Goal: Contribute content: Contribute content

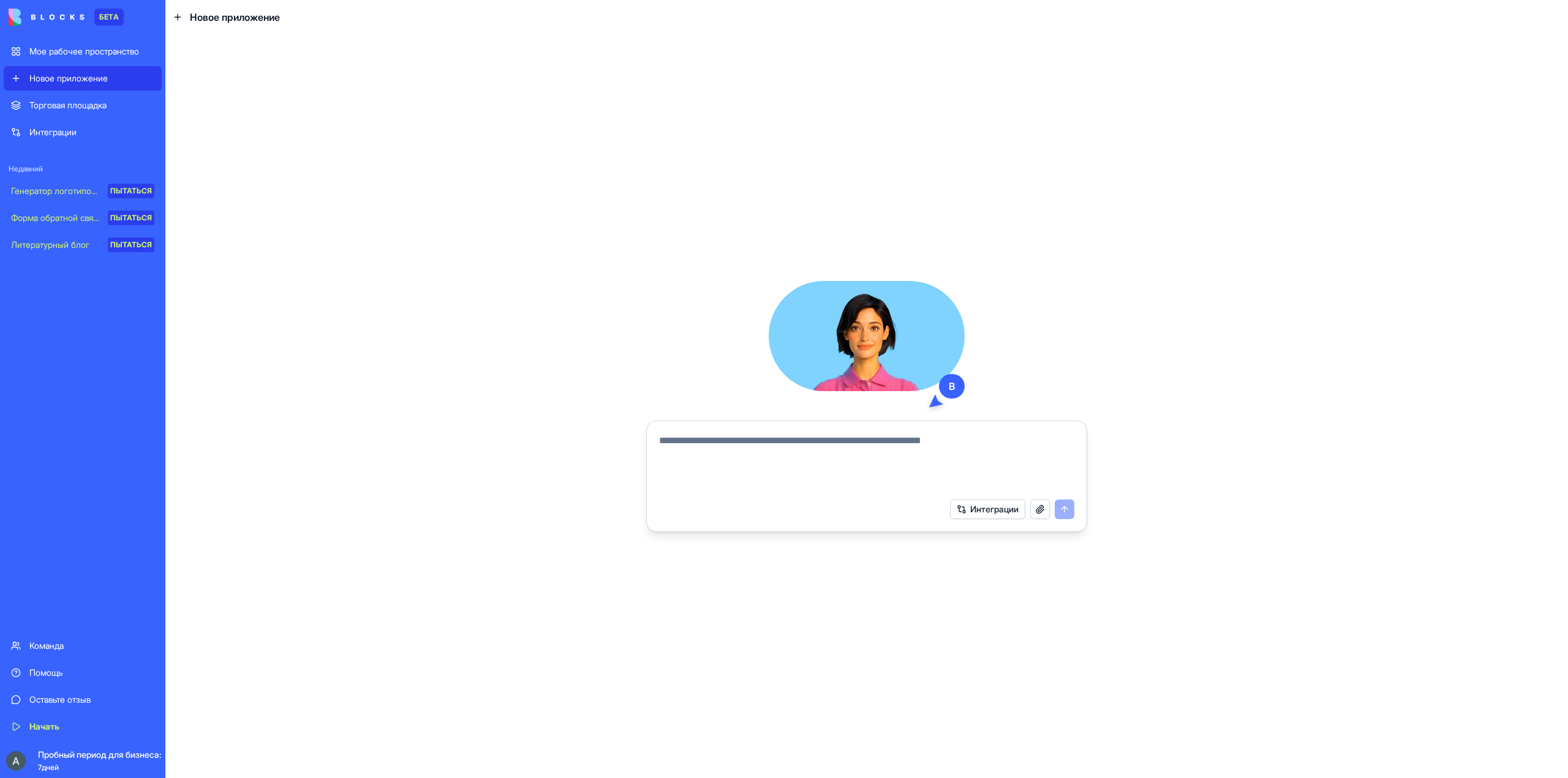
click at [75, 762] on span "Пробный период для бизнеса: осталось 7 дней" at bounding box center [120, 760] width 163 height 24
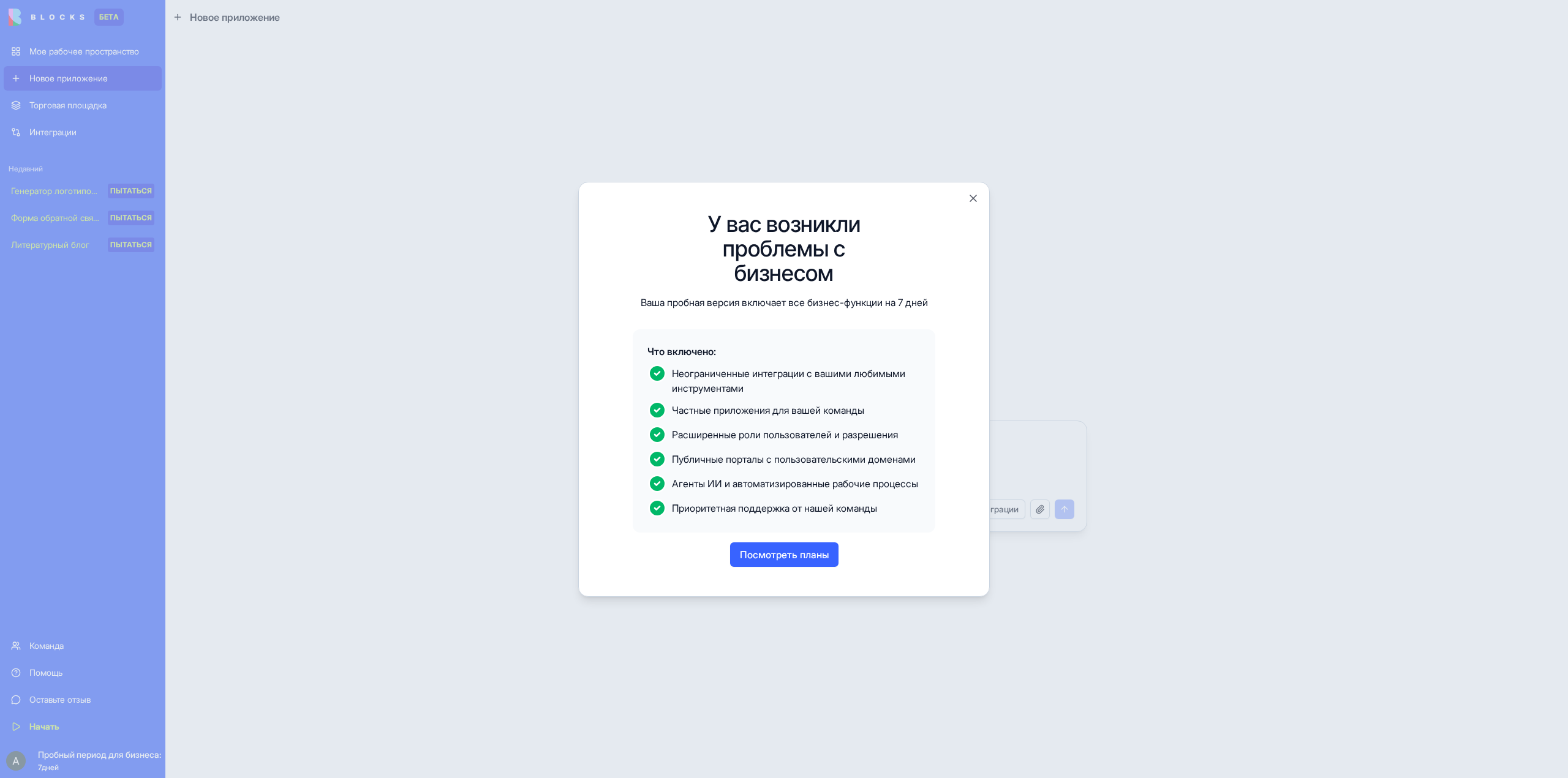
click at [776, 561] on font "Посмотреть планы" at bounding box center [784, 555] width 89 height 12
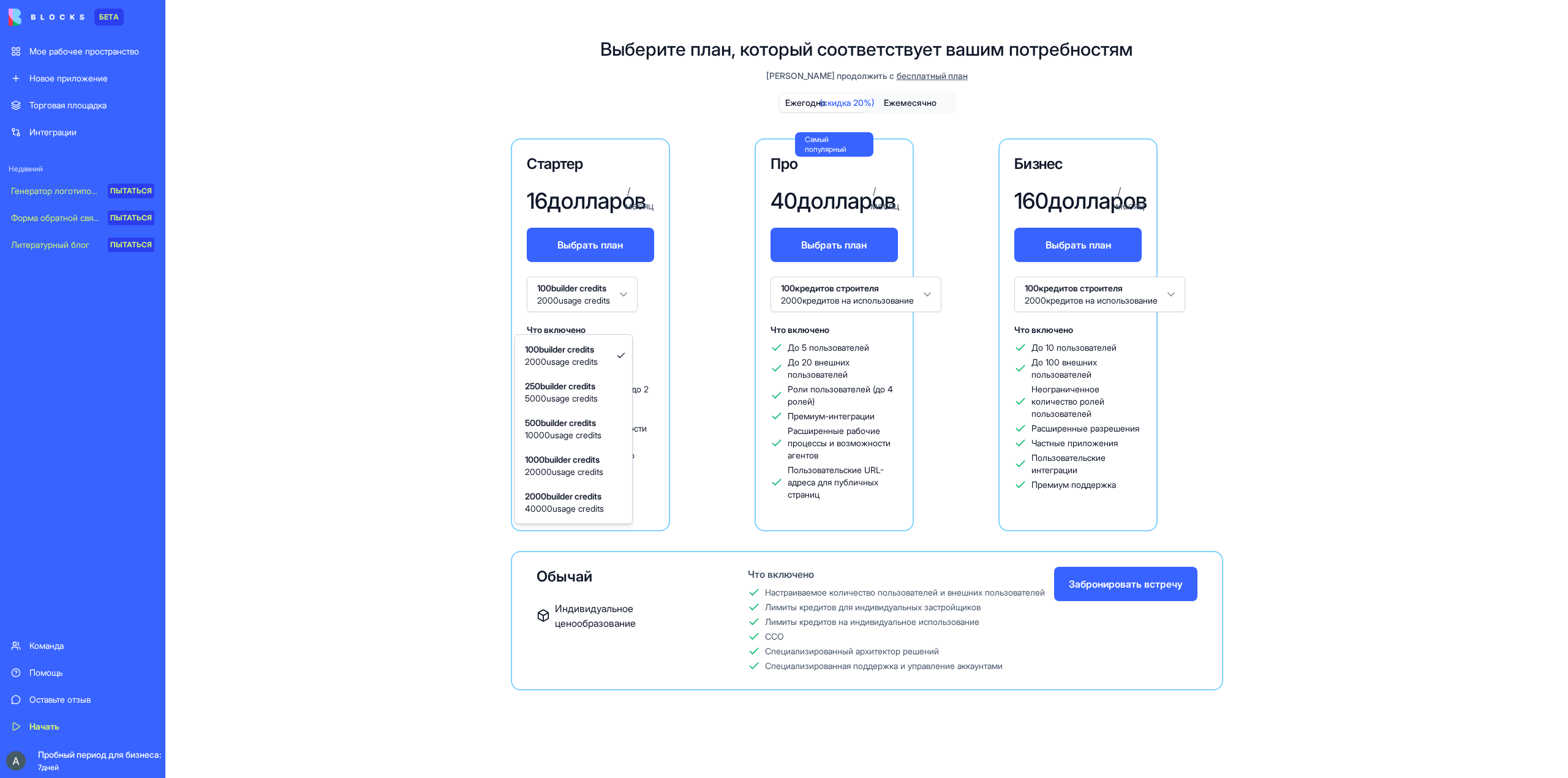
click at [683, 317] on html "БЕТА Мое рабочее пространство Новое приложение Торговая площадка Интеграции Нед…" at bounding box center [784, 389] width 1568 height 778
click at [419, 283] on html "БЕТА Мое рабочее пространство Новое приложение Торговая площадка Интеграции Нед…" at bounding box center [784, 389] width 1568 height 778
click at [57, 131] on font "Интеграции" at bounding box center [53, 131] width 47 height 10
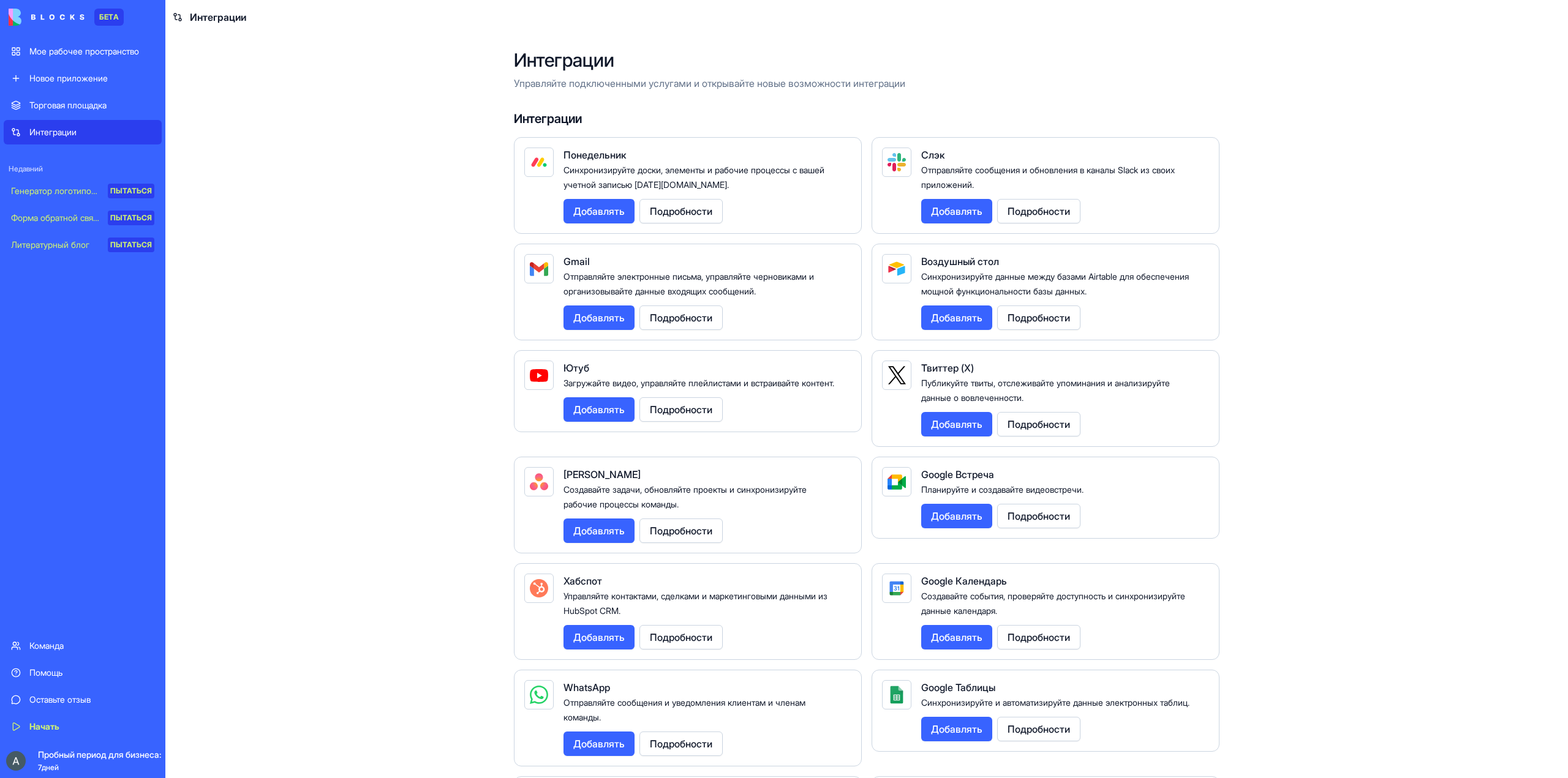
click at [68, 49] on font "Мое рабочее пространство" at bounding box center [84, 51] width 110 height 10
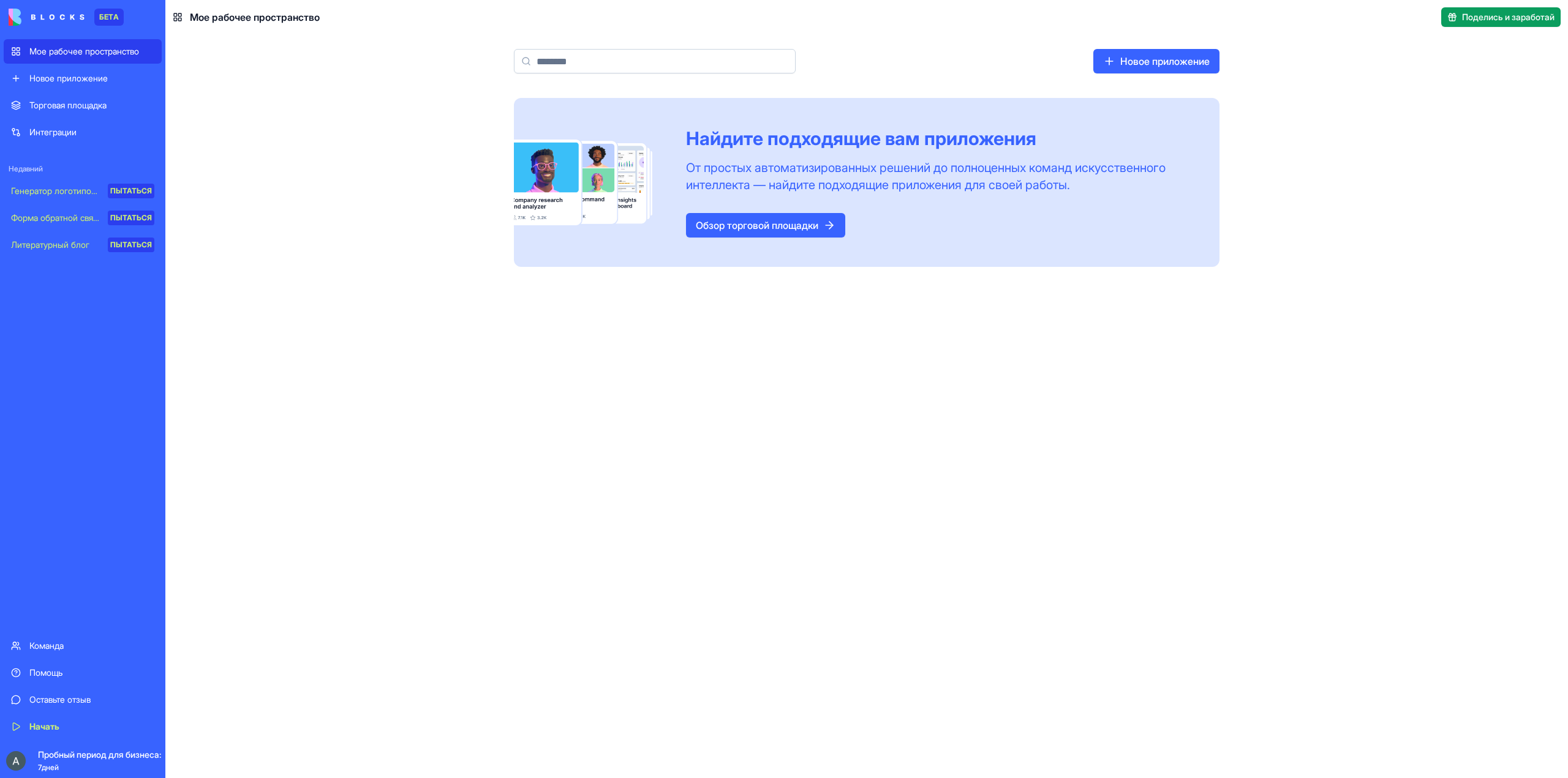
click at [65, 79] on font "Новое приложение" at bounding box center [68, 78] width 79 height 10
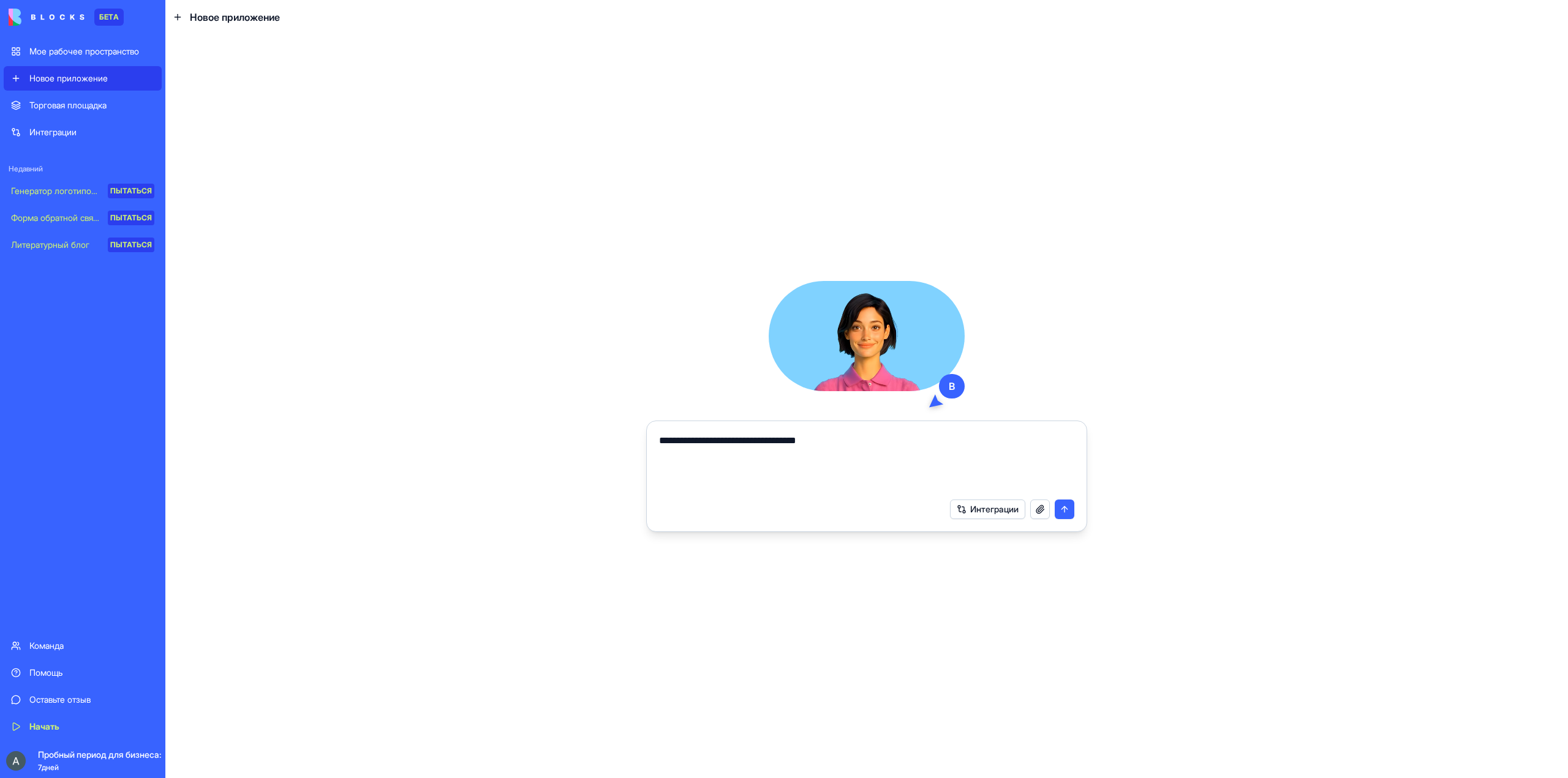
type textarea "**********"
